Goal: Task Accomplishment & Management: Complete application form

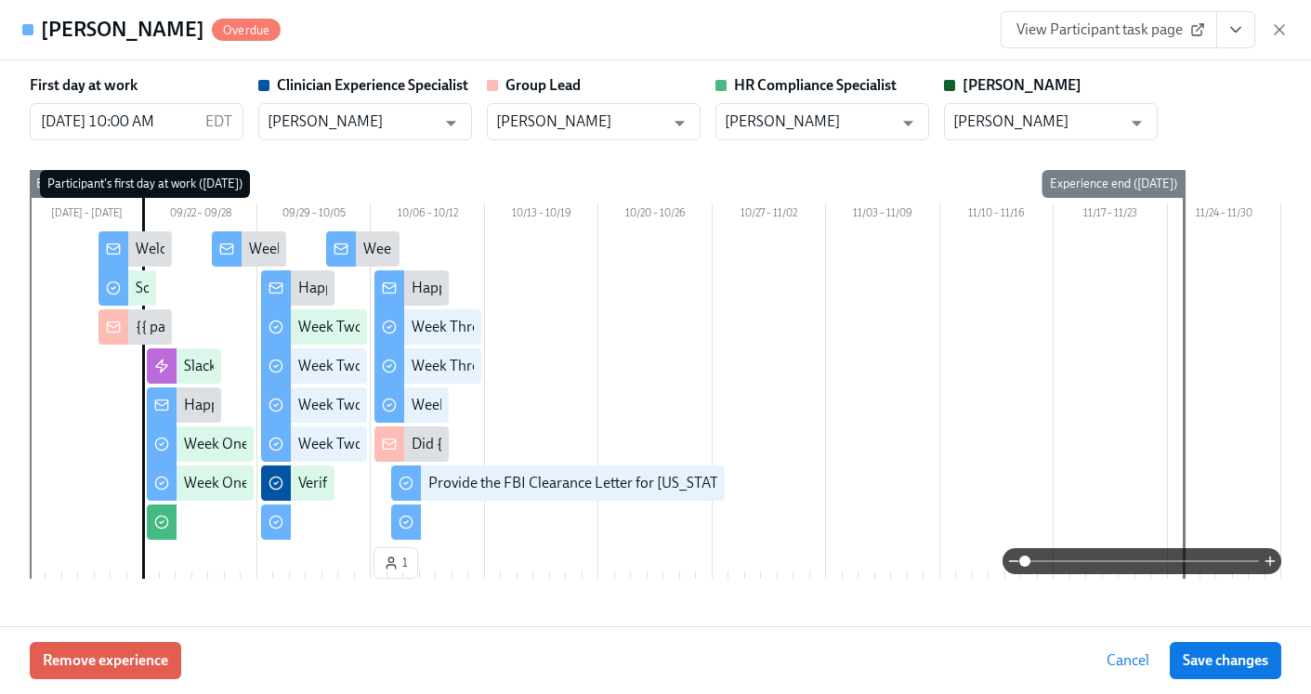
scroll to position [188, 0]
click at [1271, 29] on icon "button" at bounding box center [1279, 29] width 19 height 19
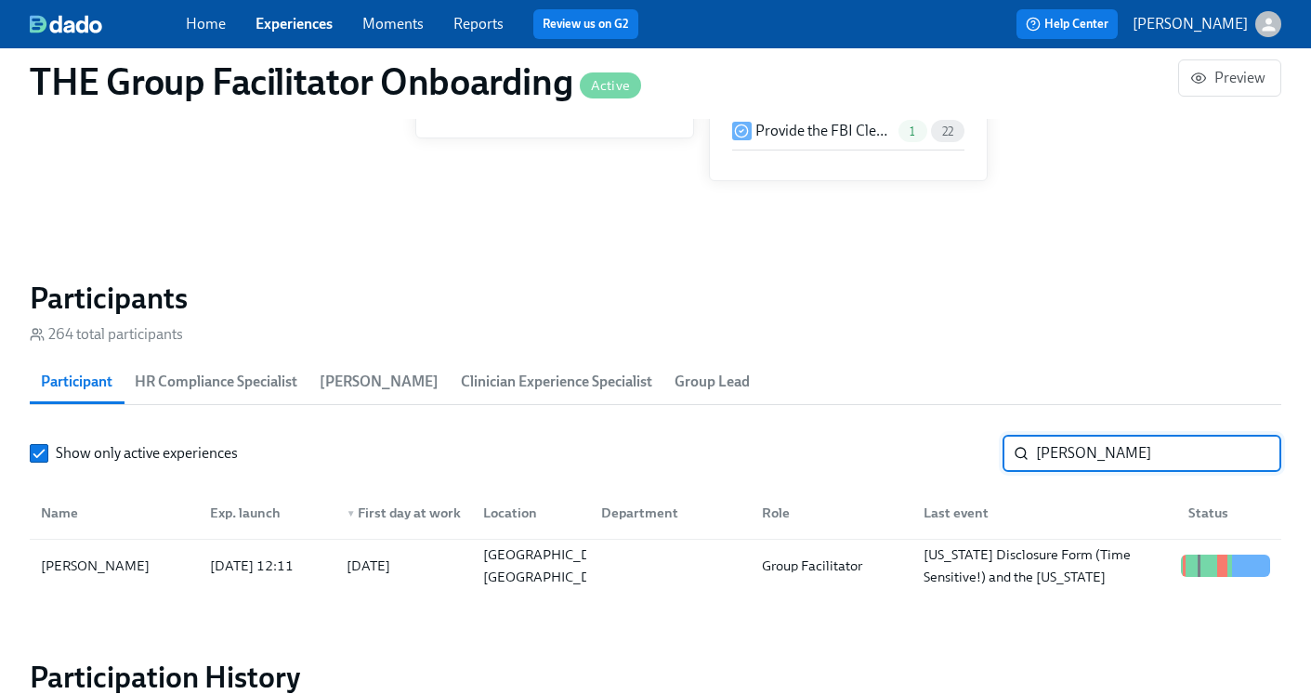
drag, startPoint x: 1192, startPoint y: 458, endPoint x: 1041, endPoint y: 440, distance: 151.5
click at [1030, 441] on div "[PERSON_NAME] ​" at bounding box center [1141, 453] width 279 height 37
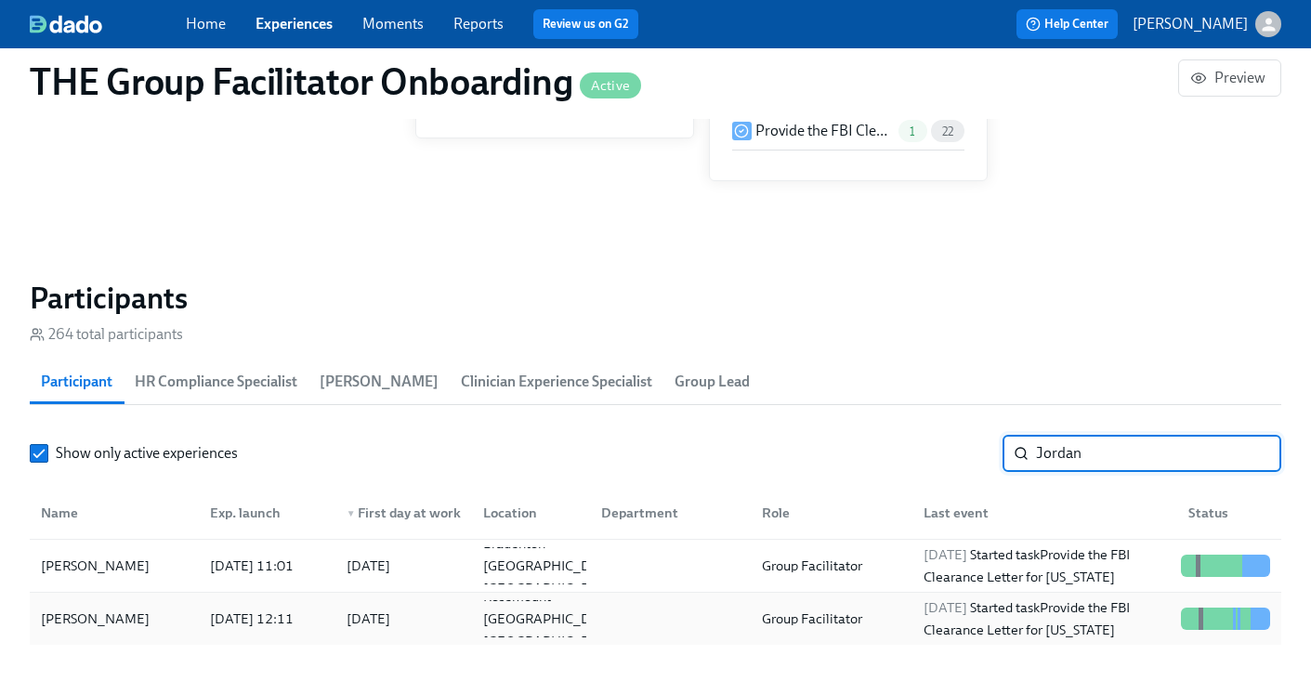
type input "Jordan"
click at [873, 616] on div "Group Facilitator" at bounding box center [828, 618] width 162 height 37
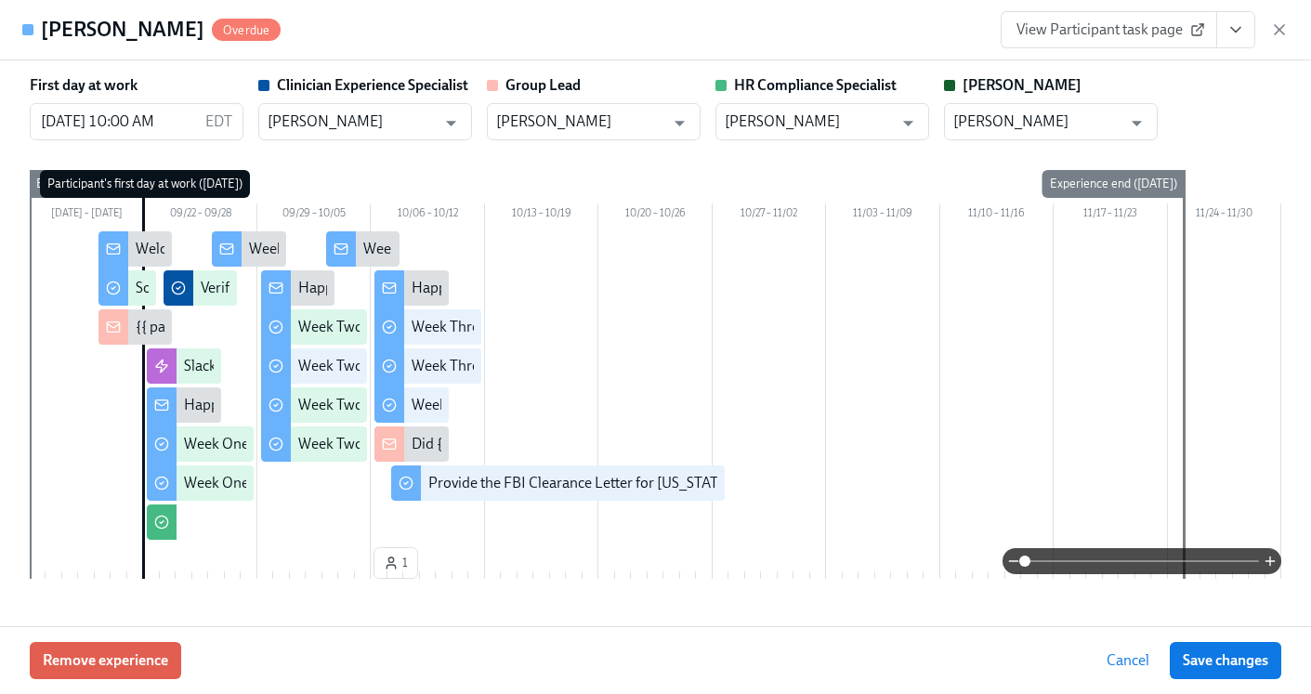
click at [1238, 33] on icon "View task page" at bounding box center [1235, 29] width 19 height 19
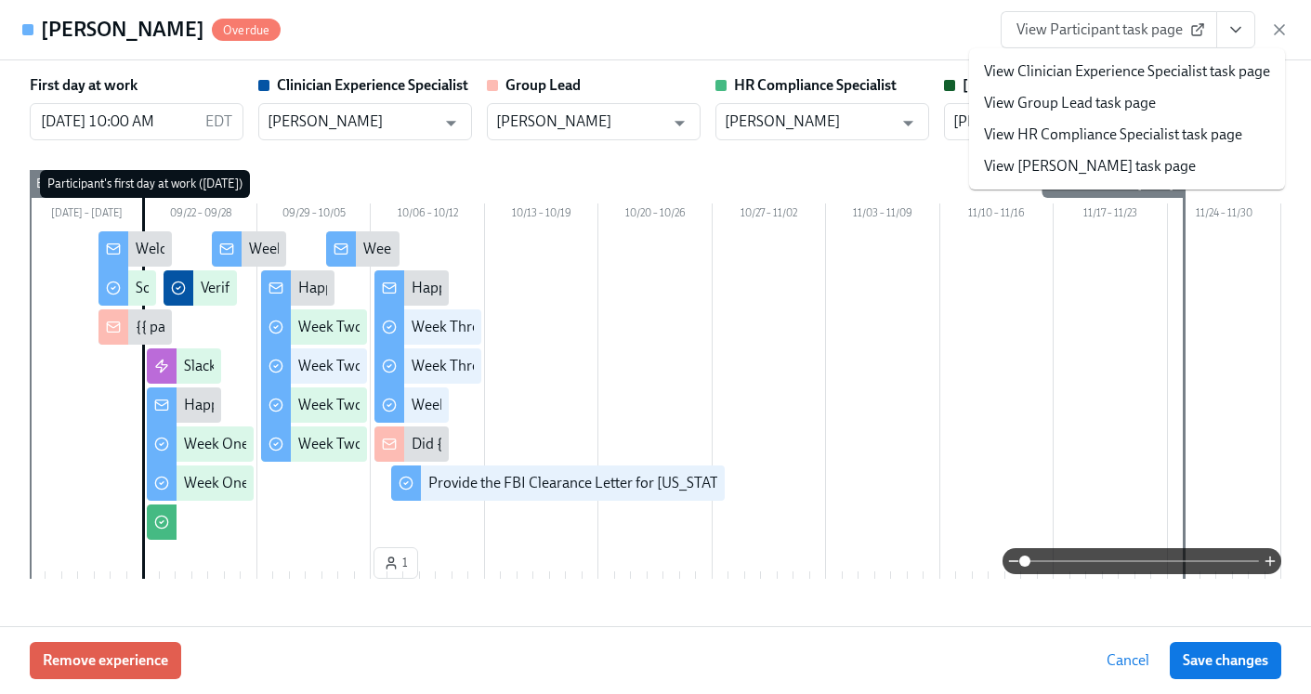
click at [1123, 136] on link "View HR Compliance Specialist task page" at bounding box center [1113, 134] width 258 height 20
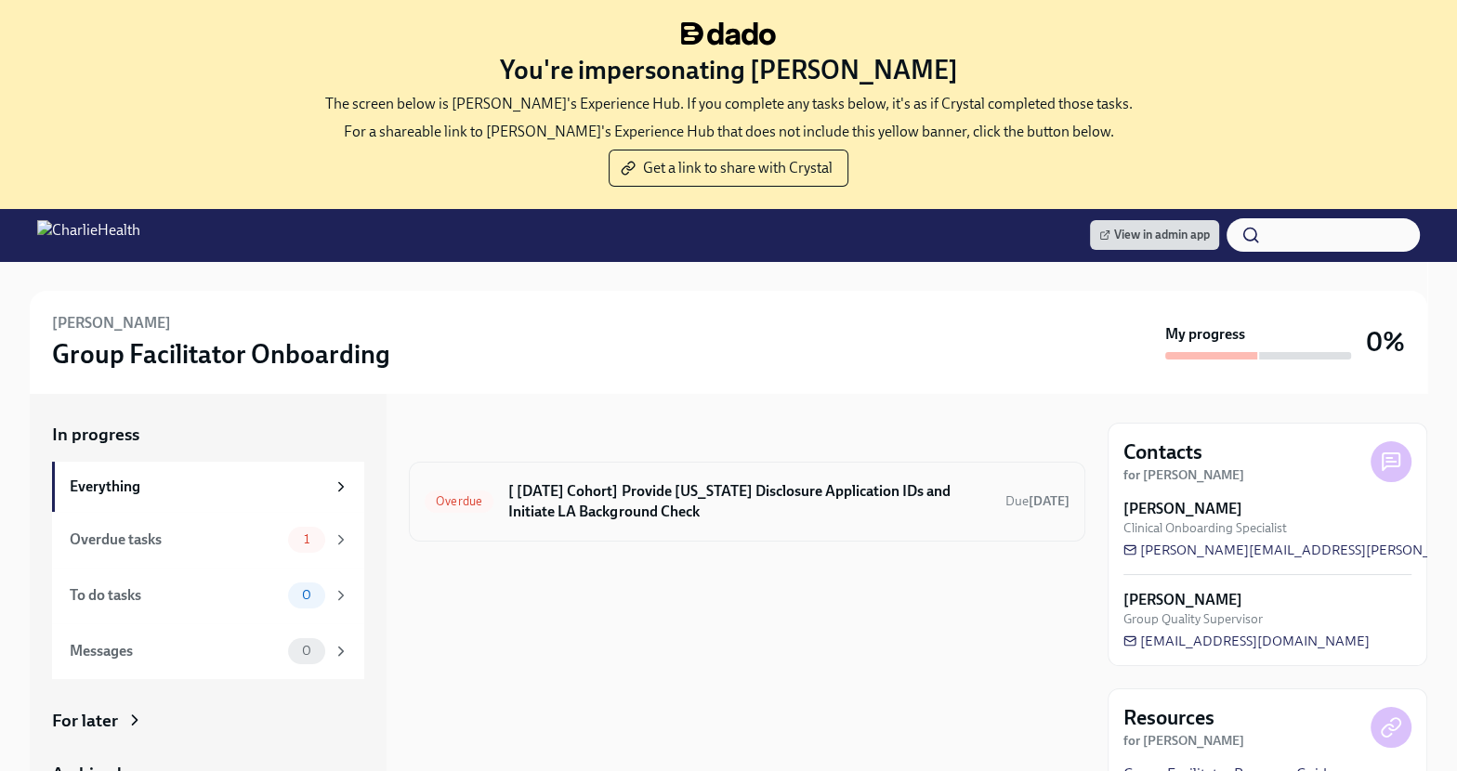
click at [670, 504] on h6 "[ [DATE] Cohort] Provide [US_STATE] Disclosure Application IDs and Initiate LA …" at bounding box center [749, 501] width 482 height 41
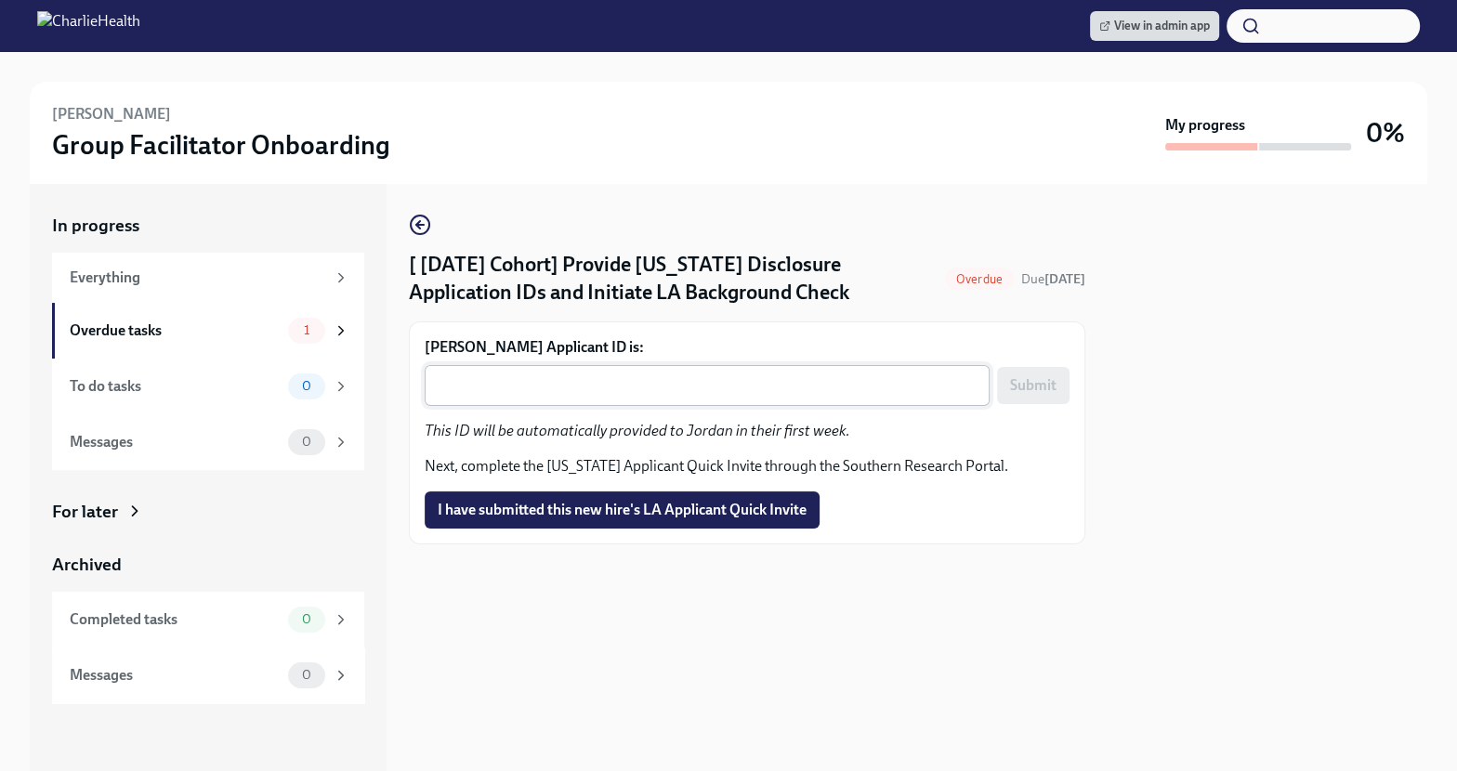
click at [634, 397] on textarea "Jordan Russo's Applicant ID is:" at bounding box center [707, 385] width 543 height 22
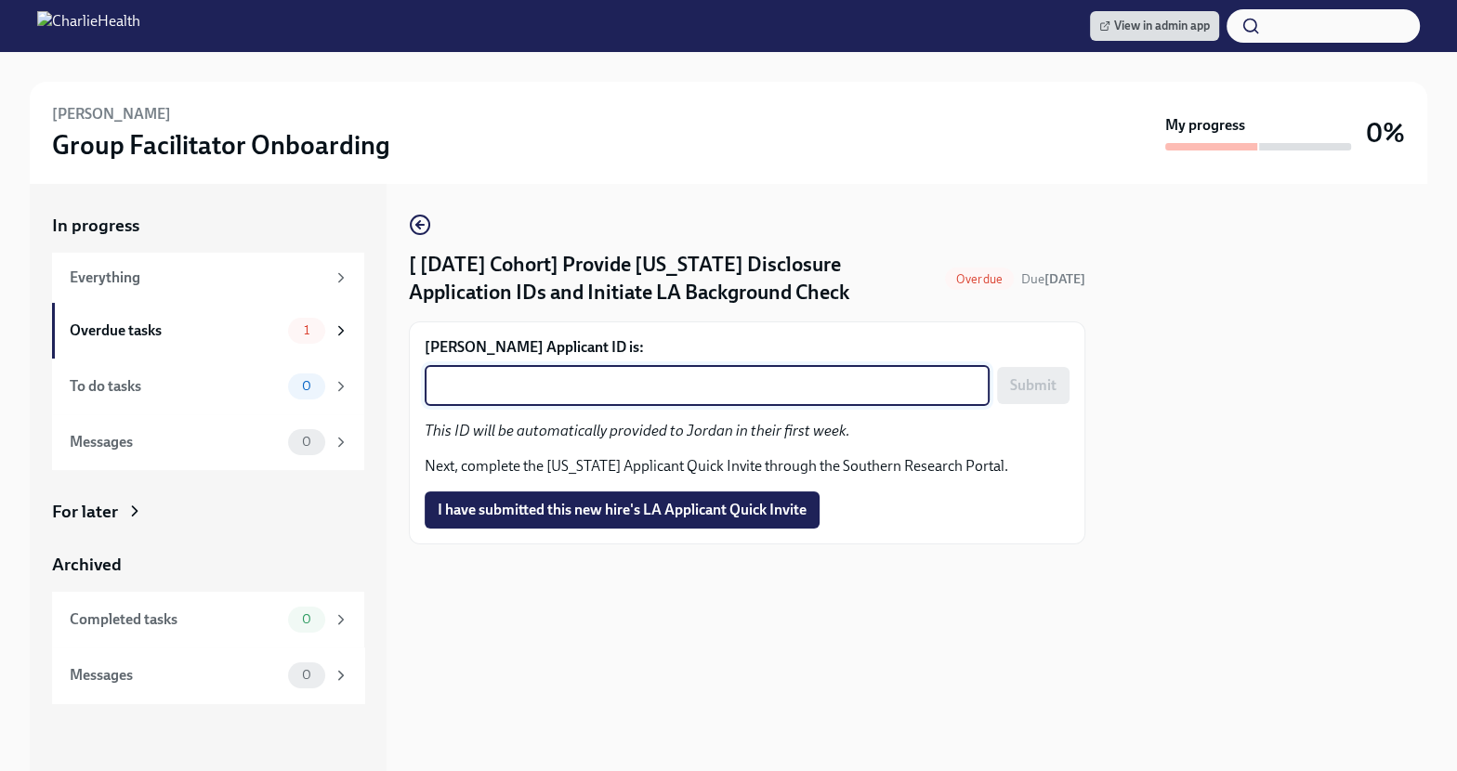
paste textarea "1256351"
type textarea "1256351"
click at [1014, 392] on span "Submit" at bounding box center [1033, 385] width 46 height 19
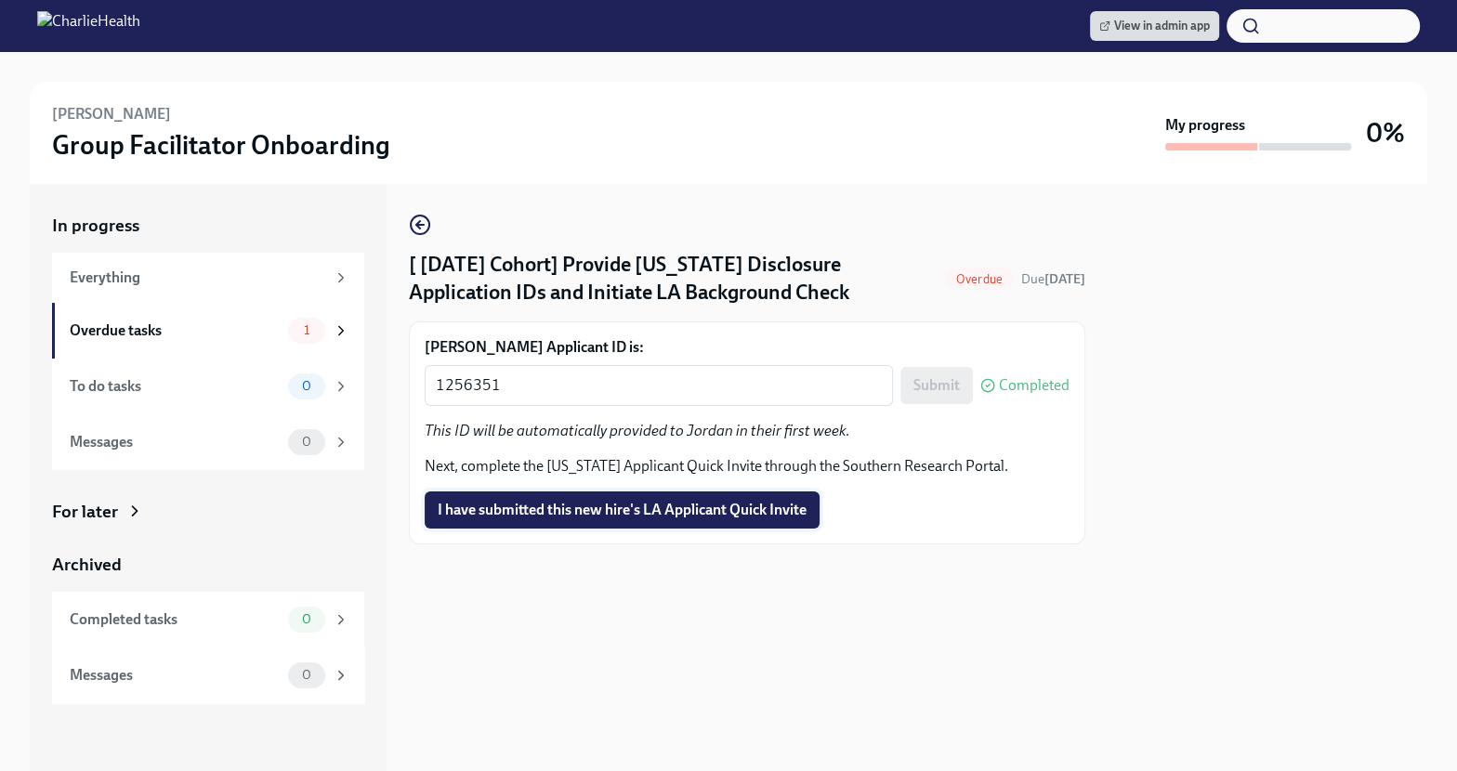
click at [638, 517] on span "I have submitted this new hire's LA Applicant Quick Invite" at bounding box center [622, 510] width 369 height 19
